Goal: Navigation & Orientation: Find specific page/section

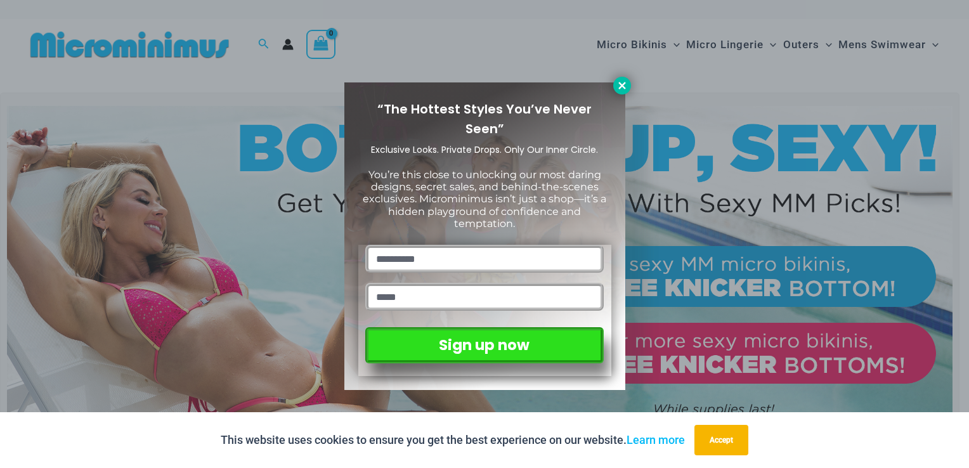
click at [619, 85] on icon at bounding box center [622, 85] width 11 height 11
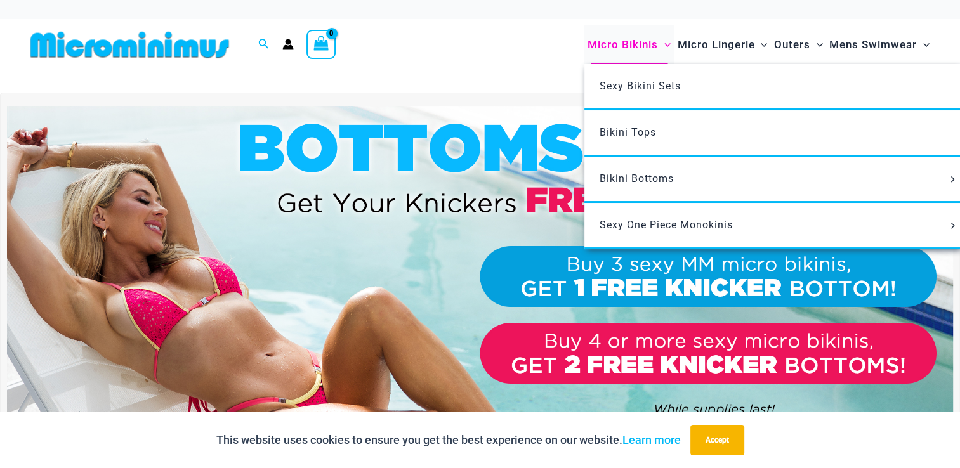
click at [629, 39] on span "Micro Bikinis" at bounding box center [622, 45] width 70 height 32
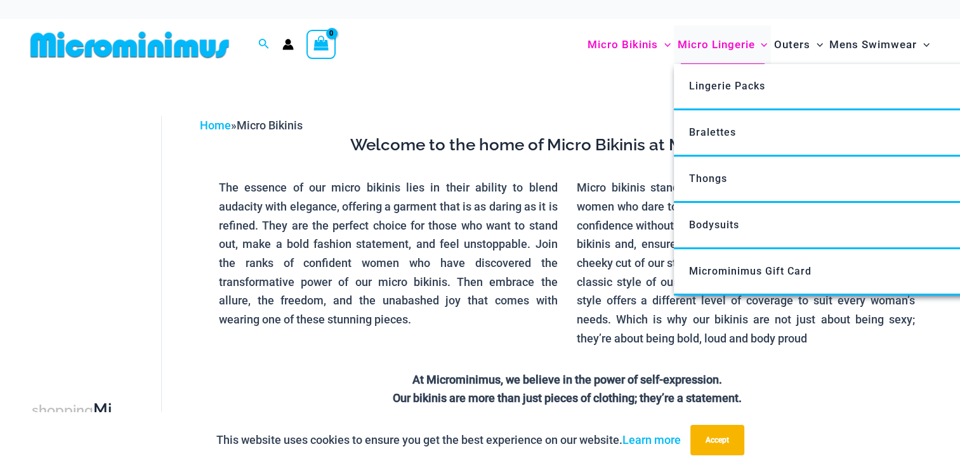
click at [696, 41] on span "Micro Lingerie" at bounding box center [715, 45] width 77 height 32
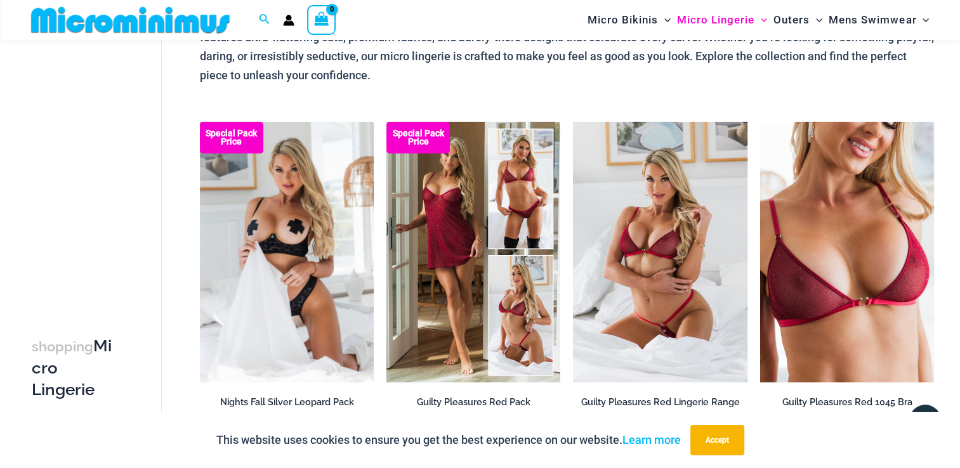
scroll to position [98, 0]
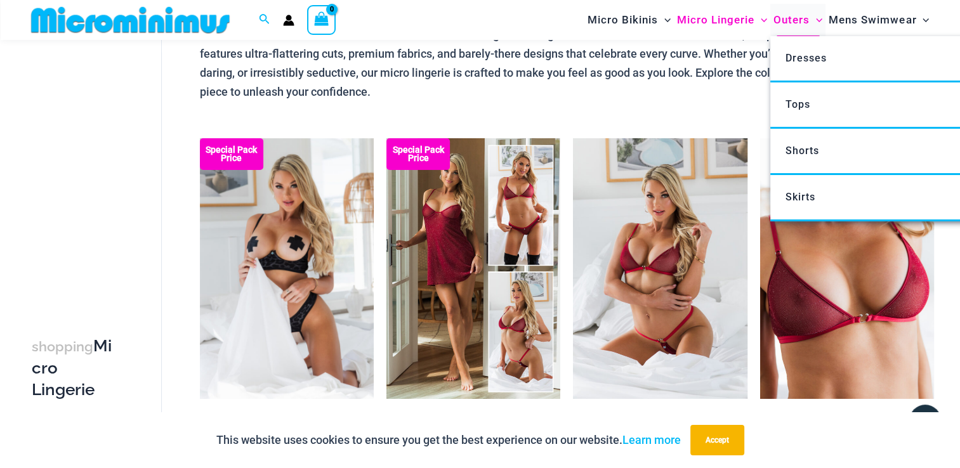
click at [790, 19] on span "Outers" at bounding box center [791, 20] width 36 height 32
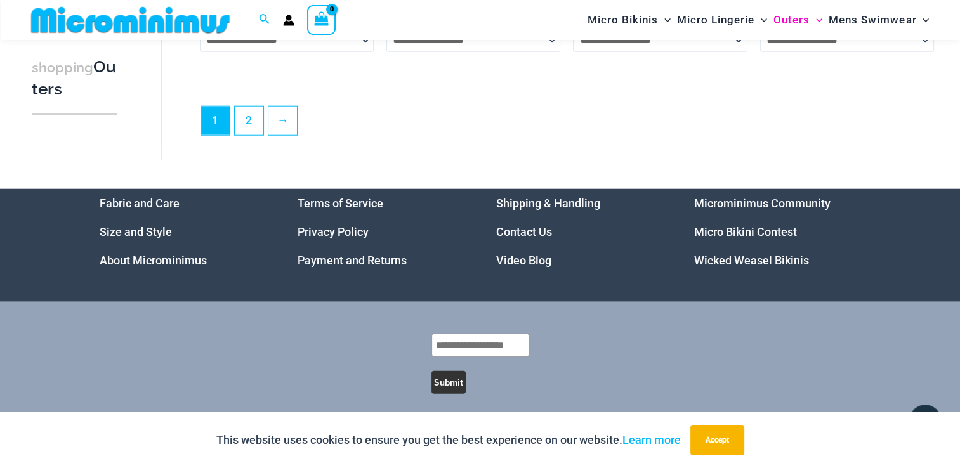
scroll to position [3228, 0]
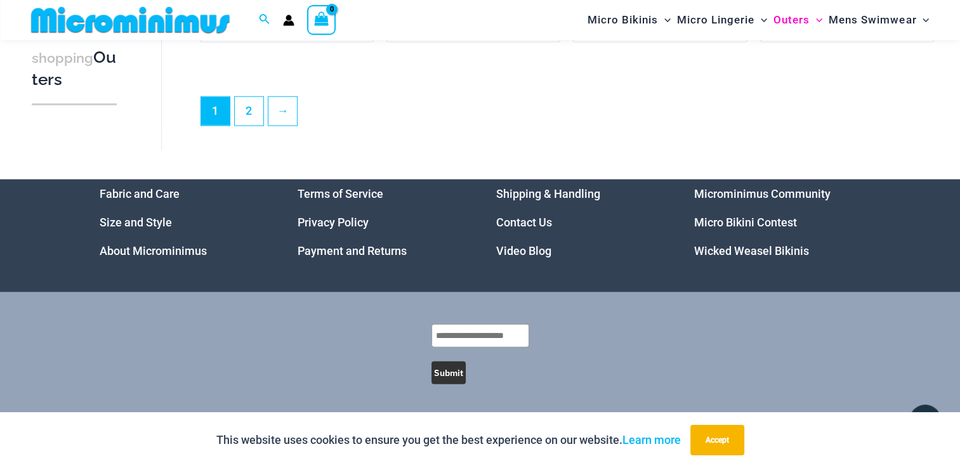
click at [523, 247] on link "Video Blog" at bounding box center [523, 250] width 55 height 13
